Goal: Find specific page/section: Find specific page/section

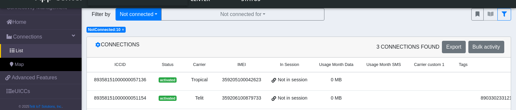
scroll to position [5, 0]
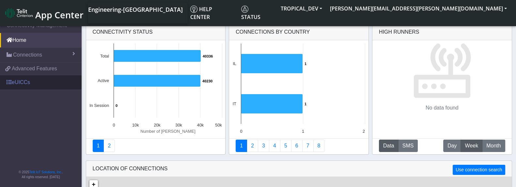
click at [48, 78] on link "eUICCs" at bounding box center [41, 82] width 82 height 14
